Goal: Information Seeking & Learning: Learn about a topic

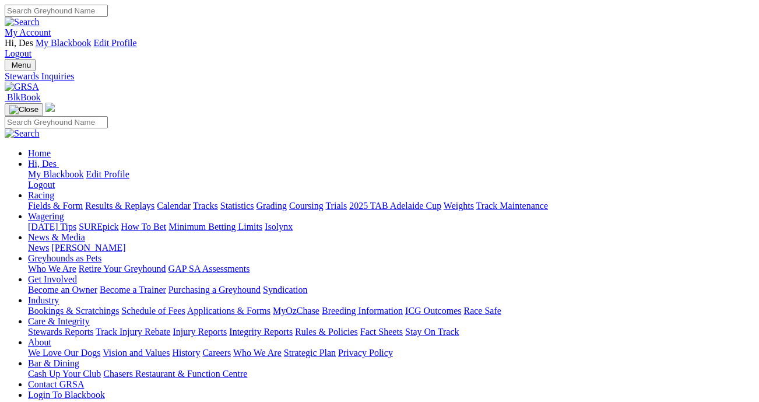
click at [58, 201] on link "Fields & Form" at bounding box center [55, 206] width 55 height 10
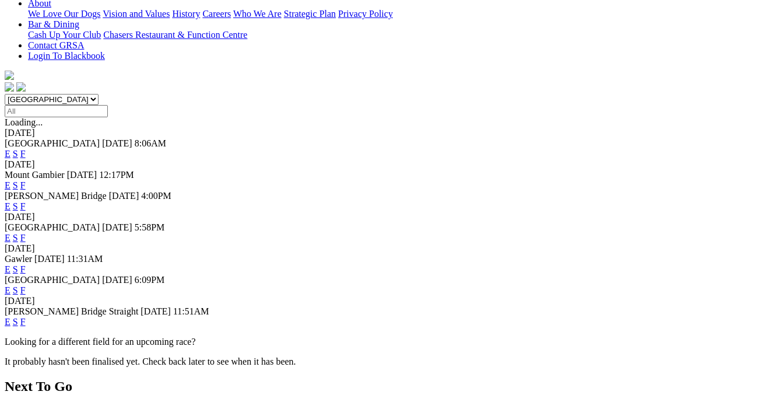
scroll to position [339, 0]
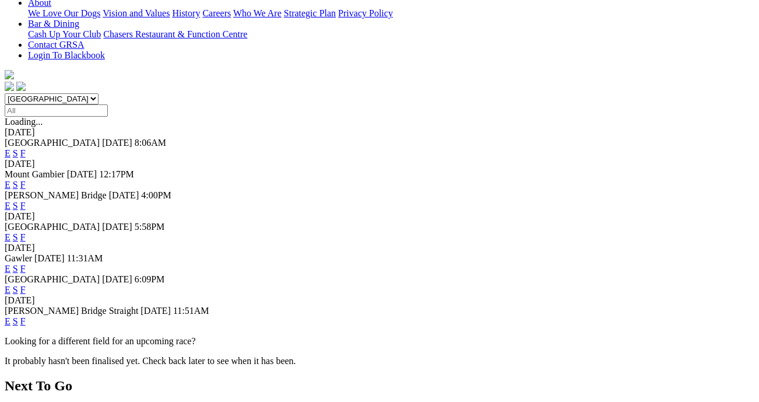
click at [26, 285] on link "F" at bounding box center [22, 290] width 5 height 10
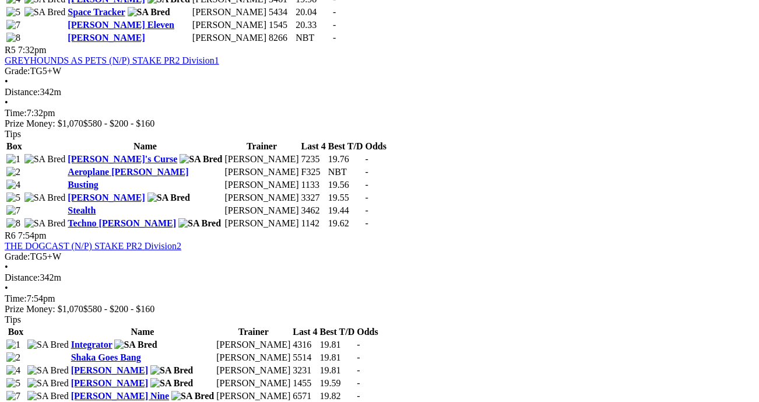
scroll to position [1344, 3]
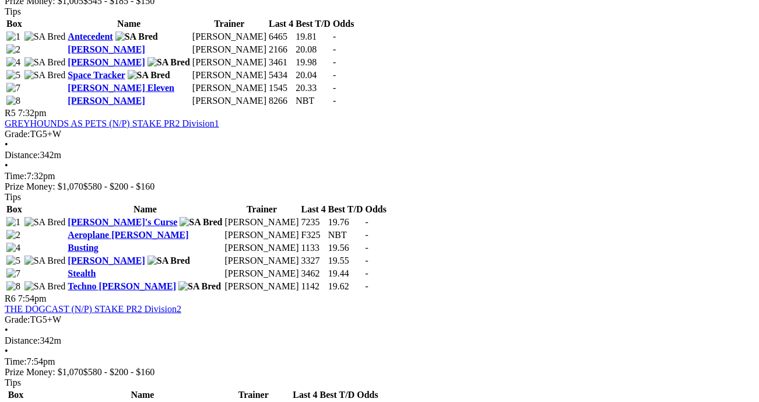
scroll to position [1280, 12]
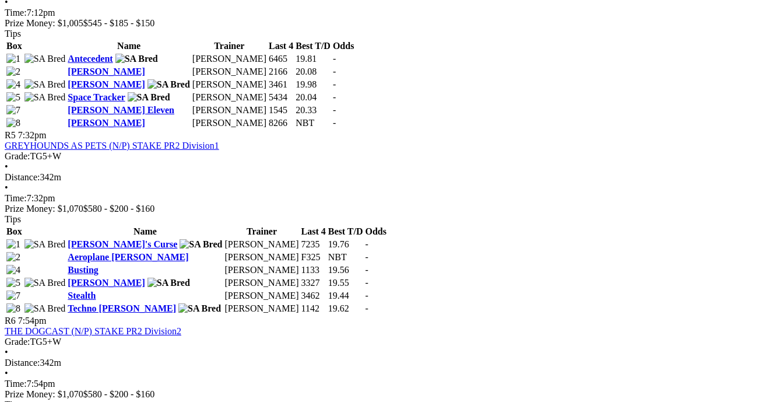
scroll to position [1266, 12]
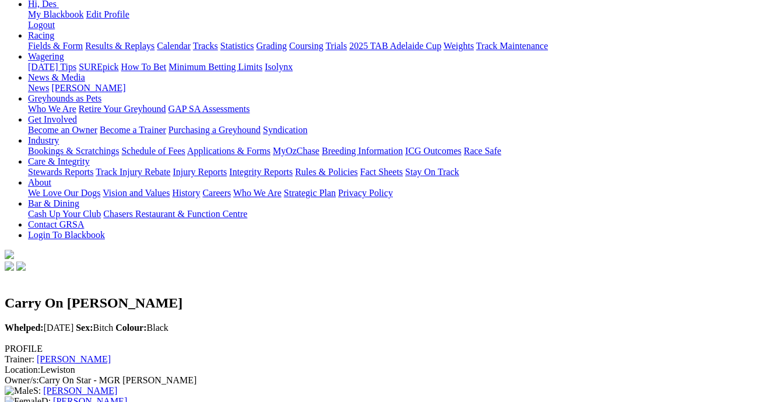
scroll to position [0, 2]
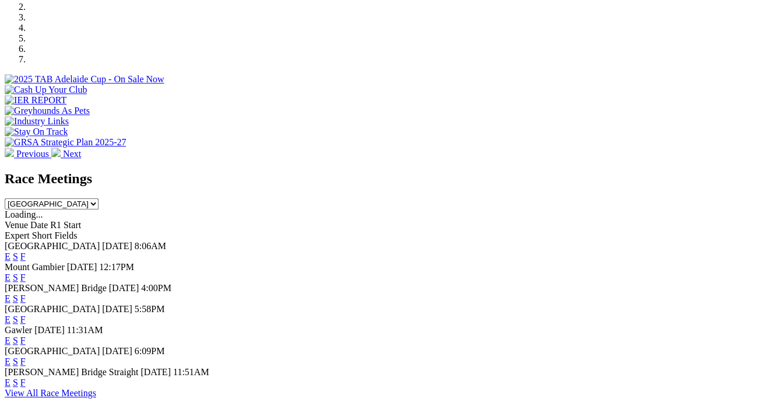
scroll to position [430, 3]
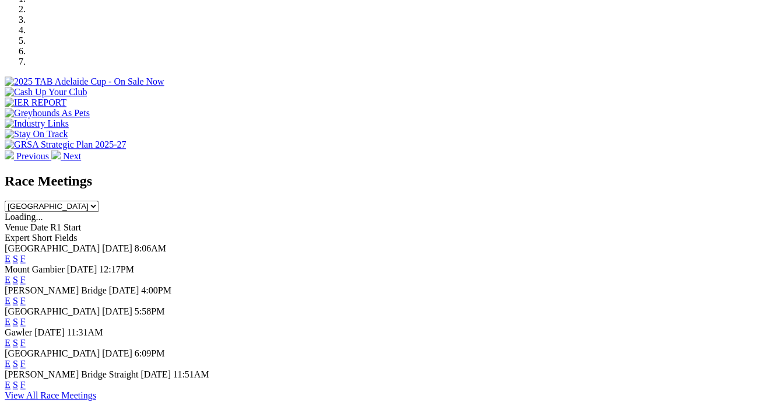
drag, startPoint x: 528, startPoint y: 108, endPoint x: 520, endPoint y: 109, distance: 8.2
click at [26, 275] on link "F" at bounding box center [22, 280] width 5 height 10
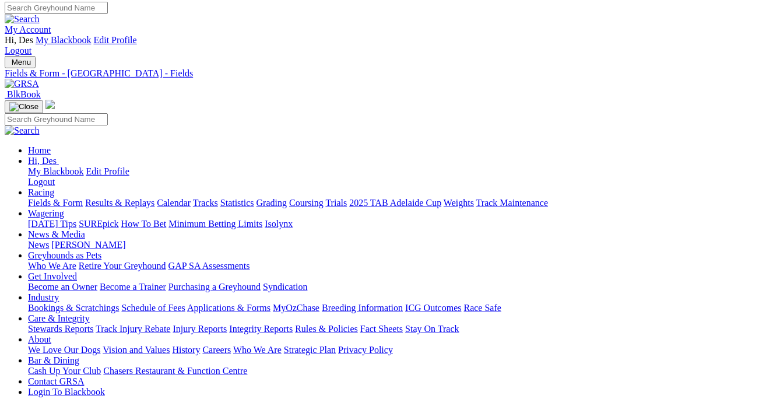
scroll to position [3, 3]
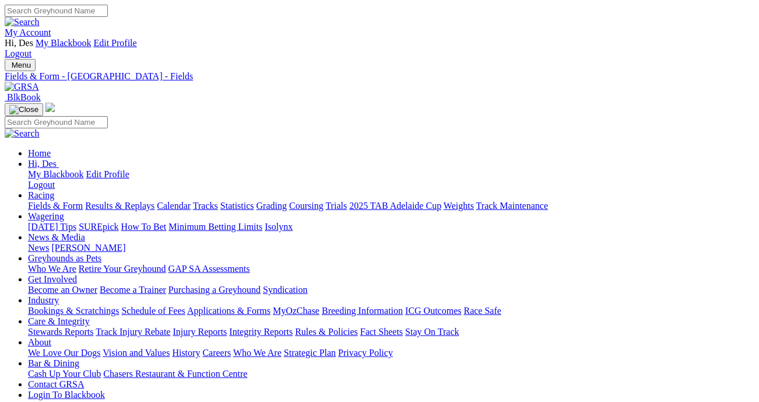
click at [58, 201] on link "Fields & Form" at bounding box center [55, 206] width 55 height 10
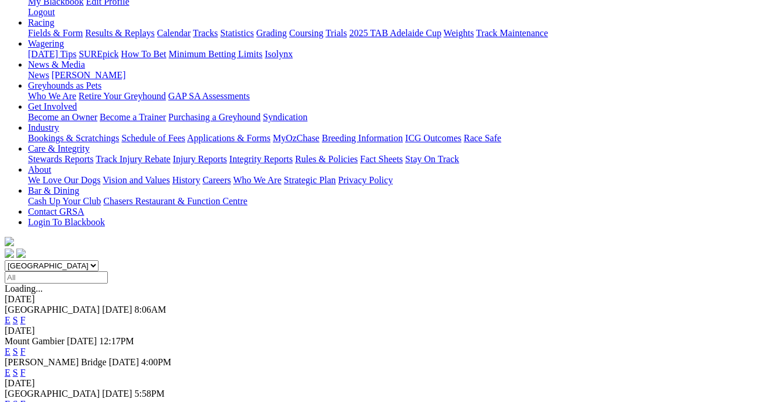
scroll to position [173, 0]
click at [26, 367] on link "F" at bounding box center [22, 372] width 5 height 10
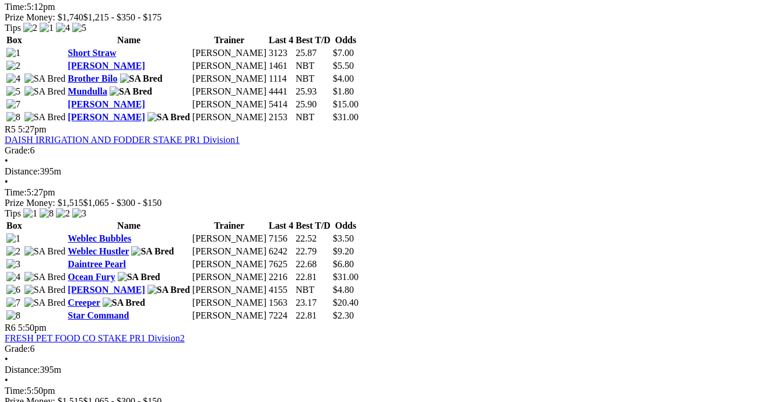
scroll to position [1378, 0]
